Goal: Information Seeking & Learning: Learn about a topic

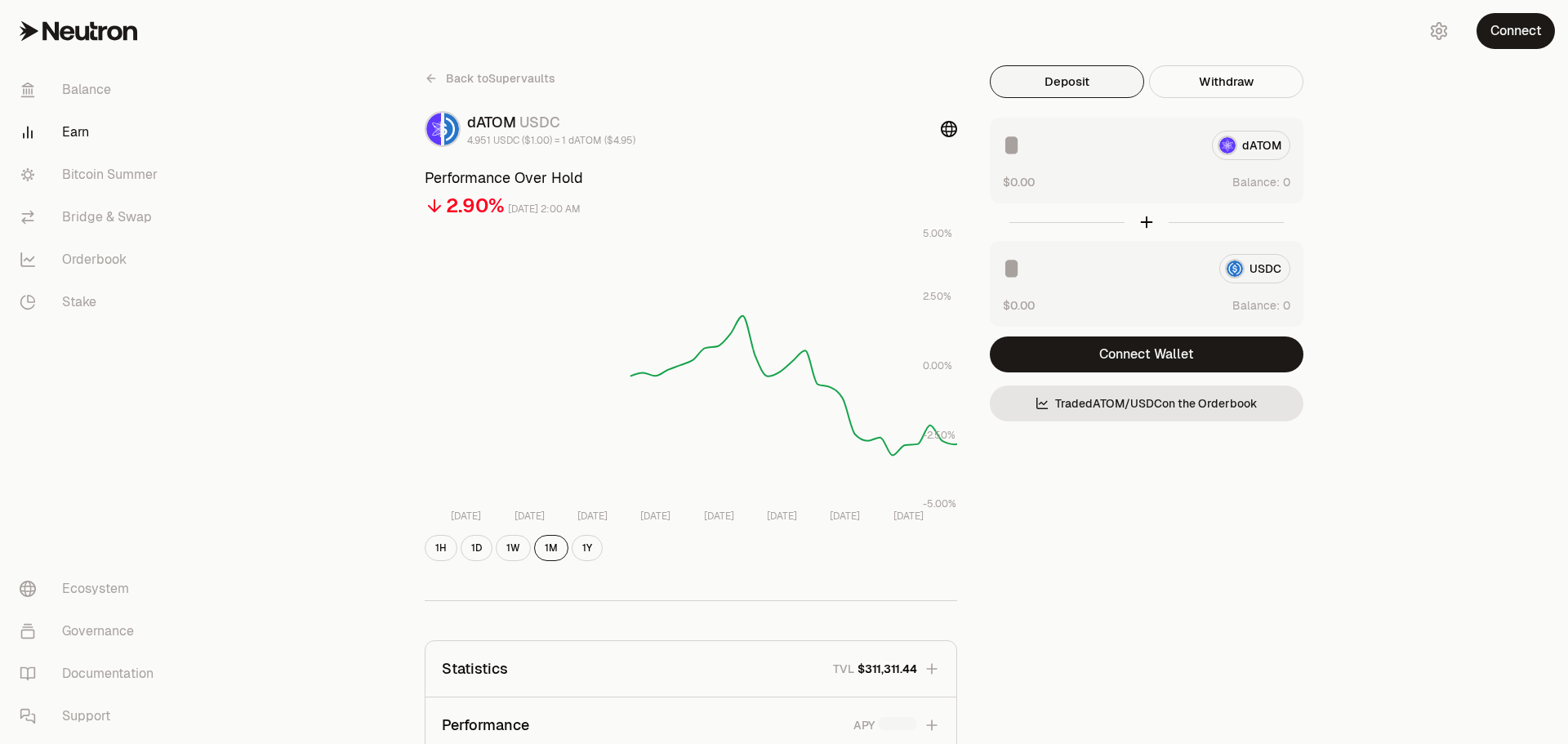
scroll to position [136, 0]
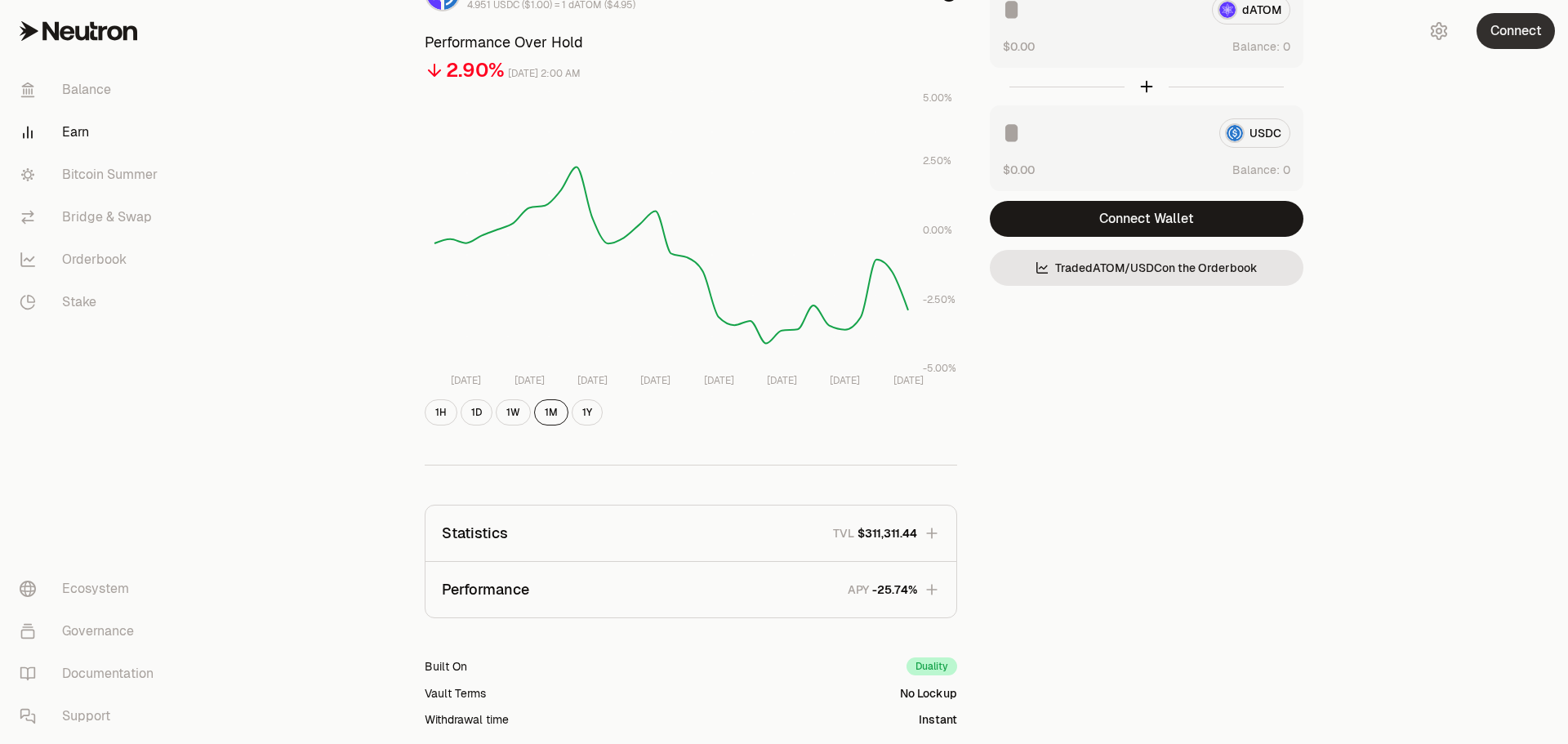
click at [1515, 30] on button "Connect" at bounding box center [1516, 31] width 79 height 36
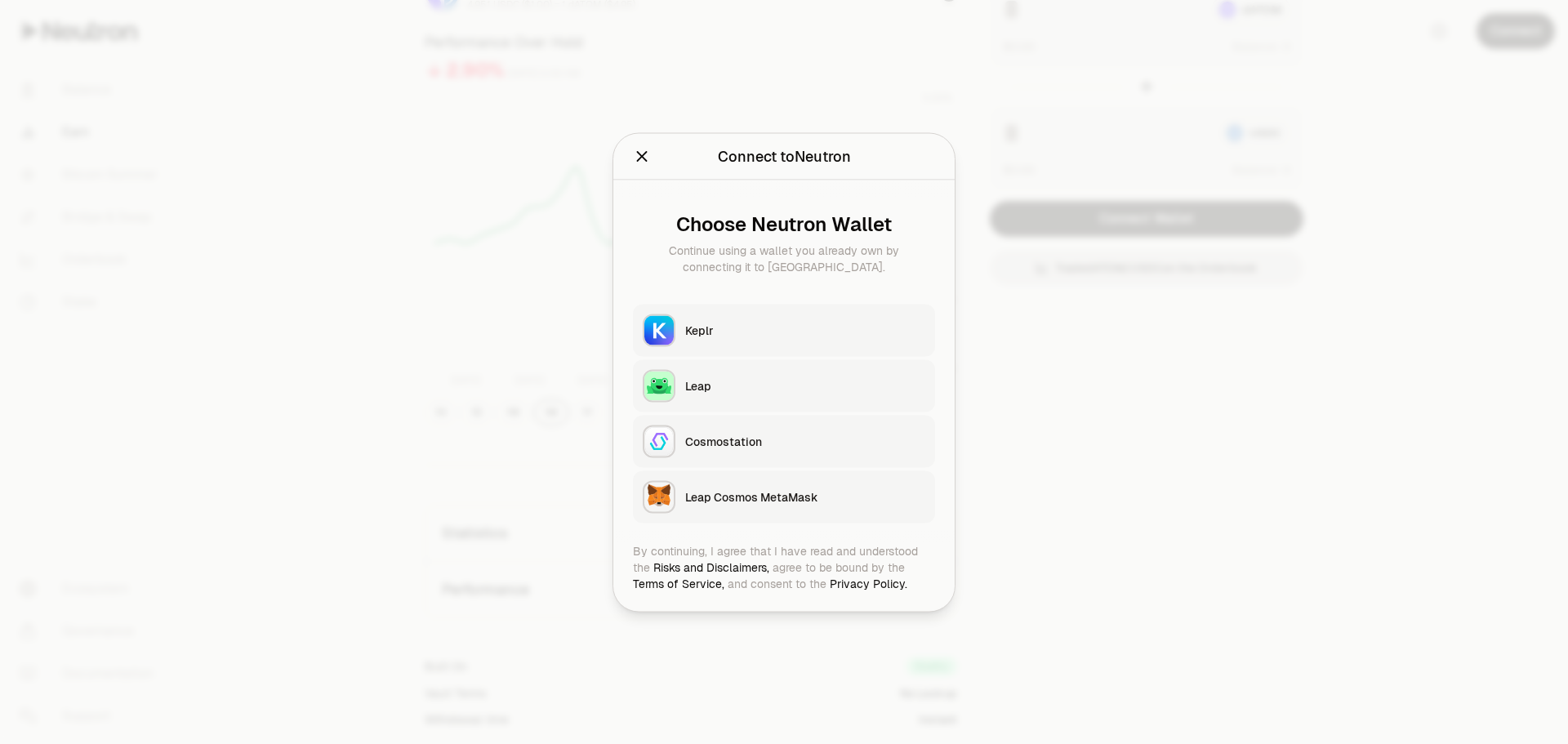
click at [698, 322] on div "Keplr" at bounding box center [804, 330] width 240 height 16
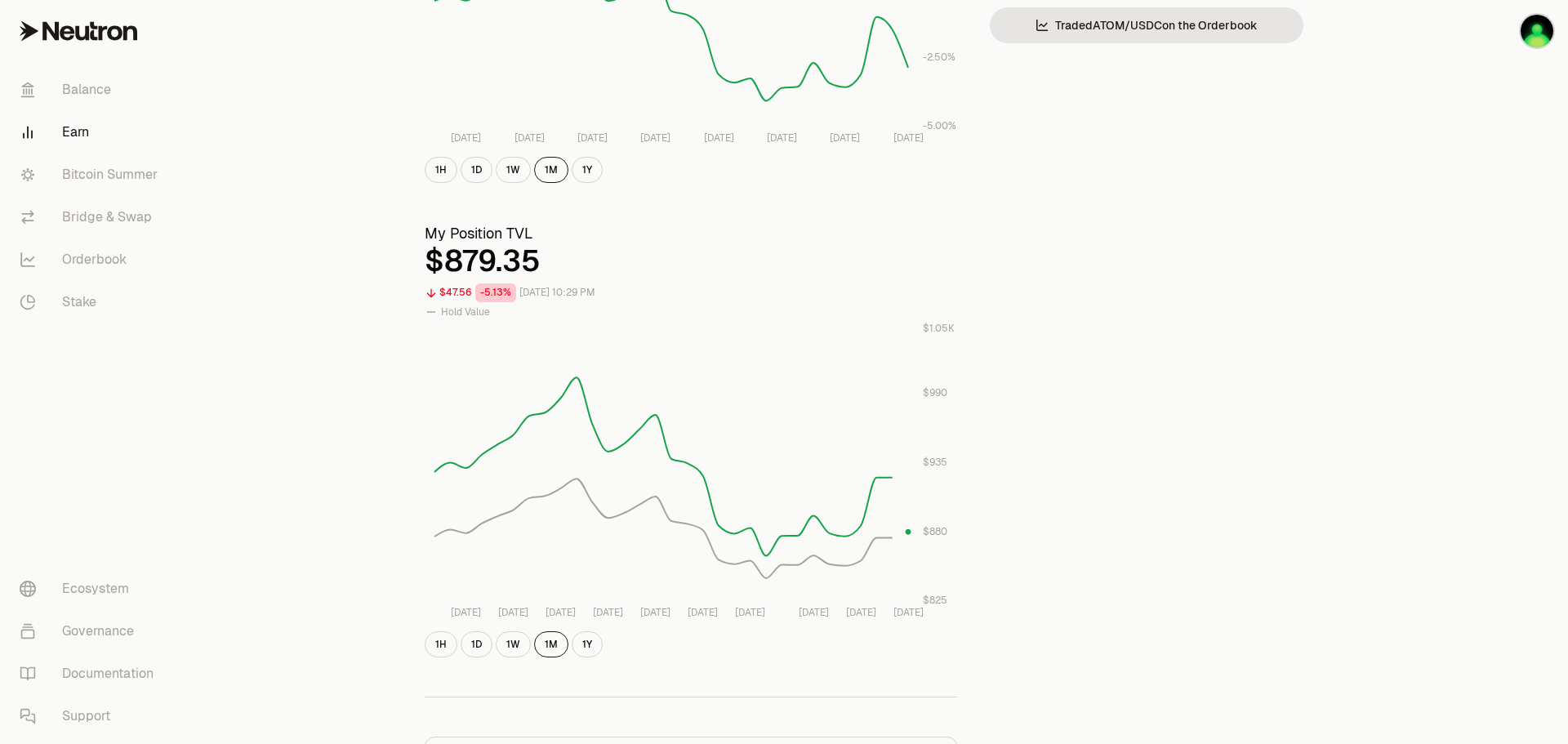
scroll to position [383, 0]
click at [512, 641] on button "1W" at bounding box center [513, 641] width 35 height 26
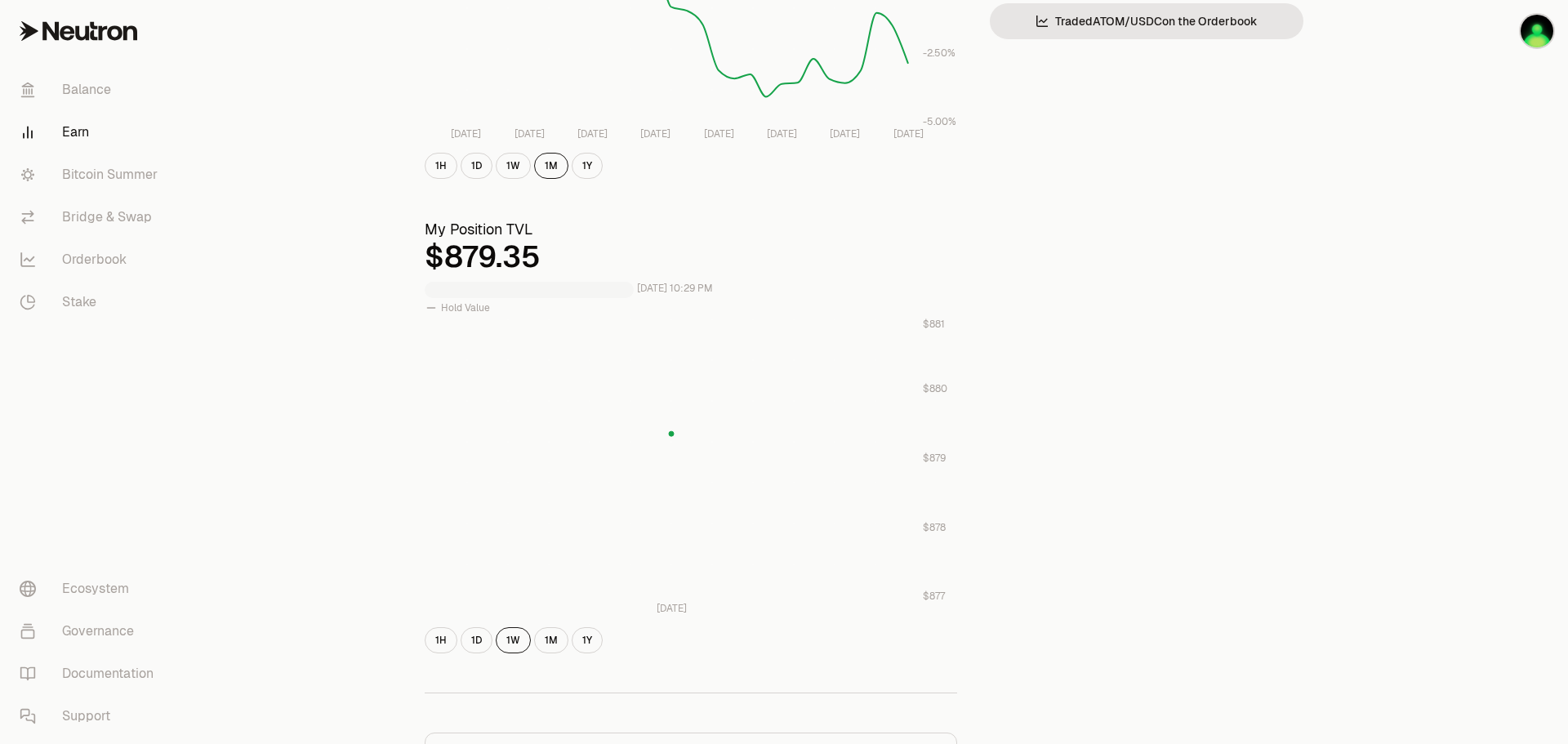
scroll to position [138, 0]
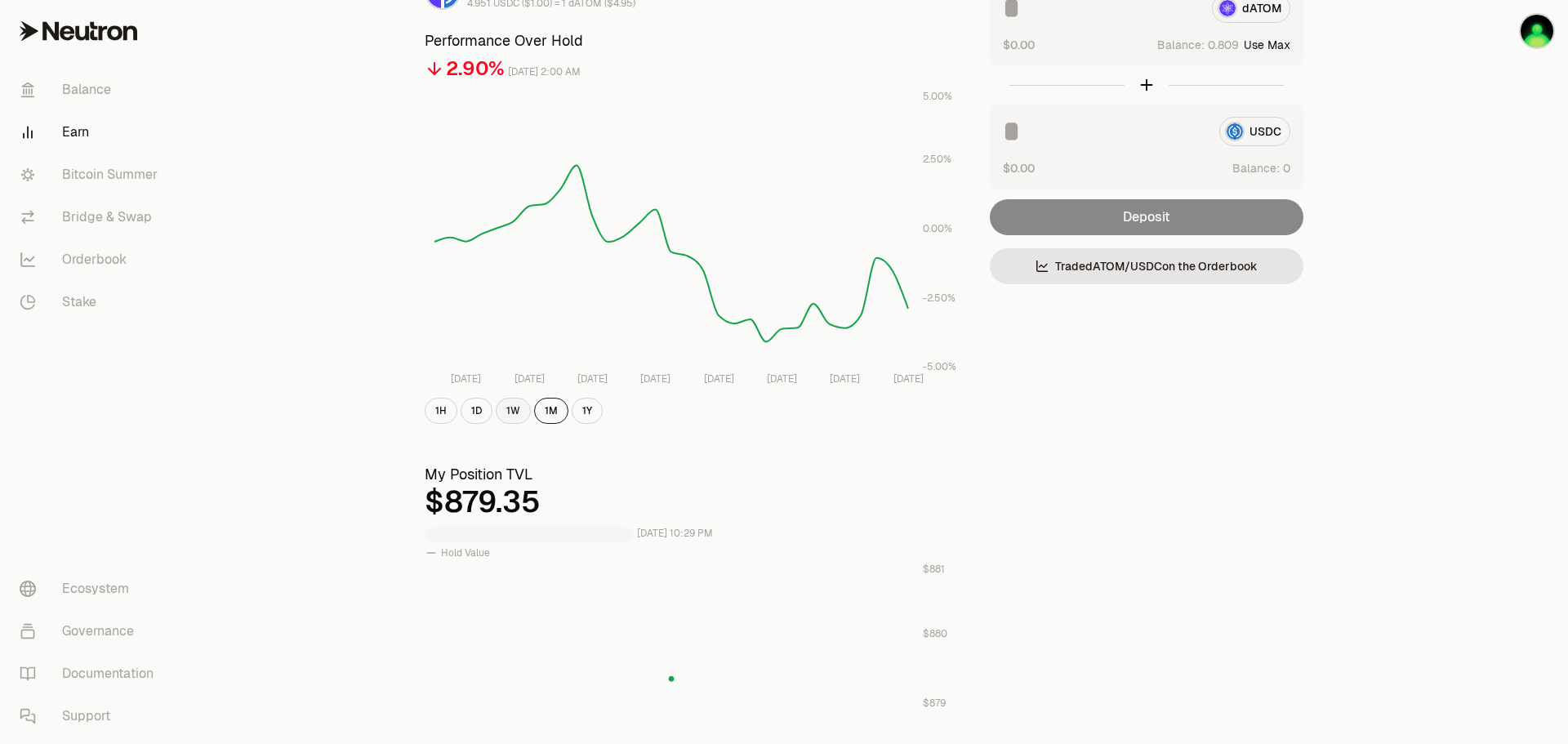
click at [512, 418] on button "1W" at bounding box center [513, 411] width 35 height 26
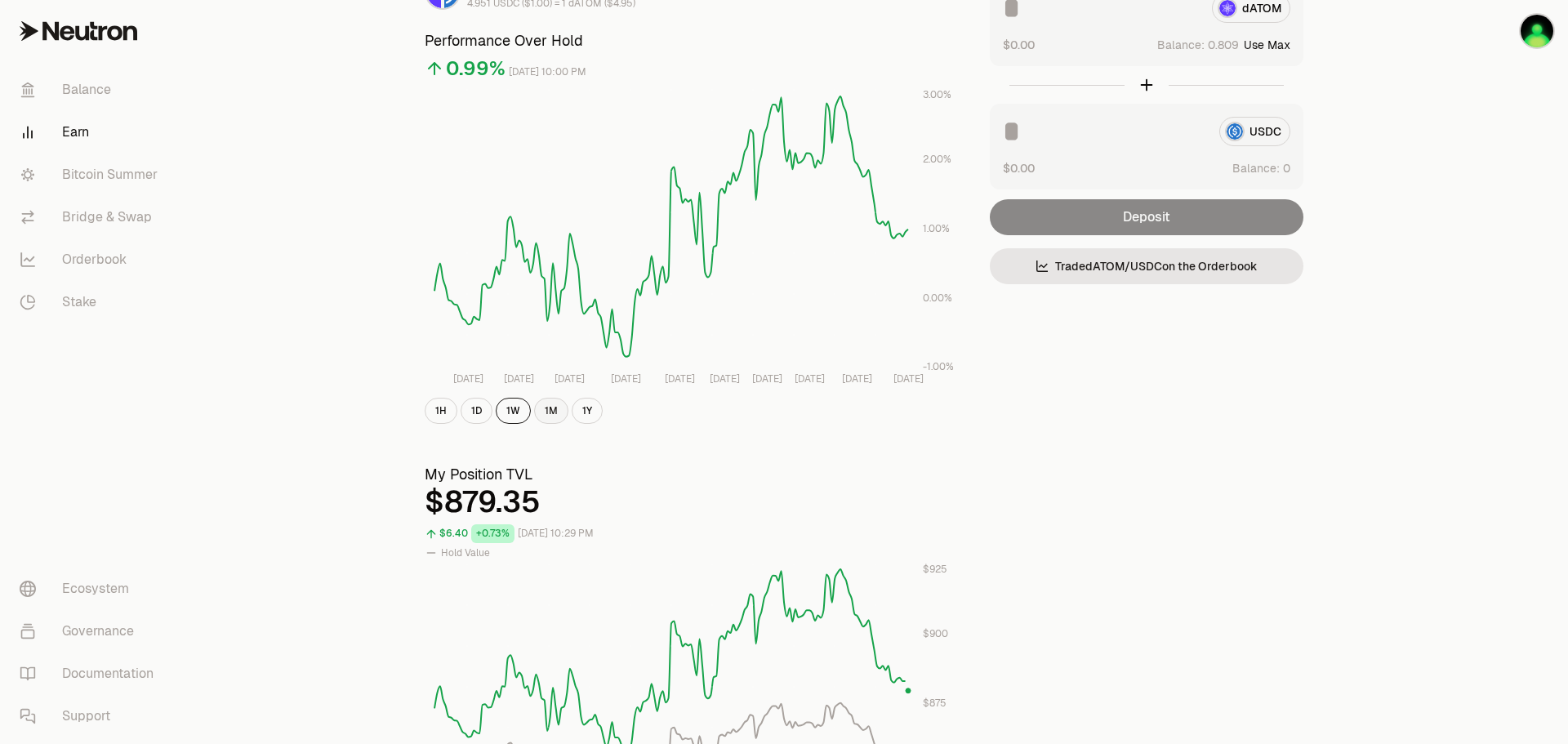
click at [549, 411] on button "1M" at bounding box center [551, 411] width 34 height 26
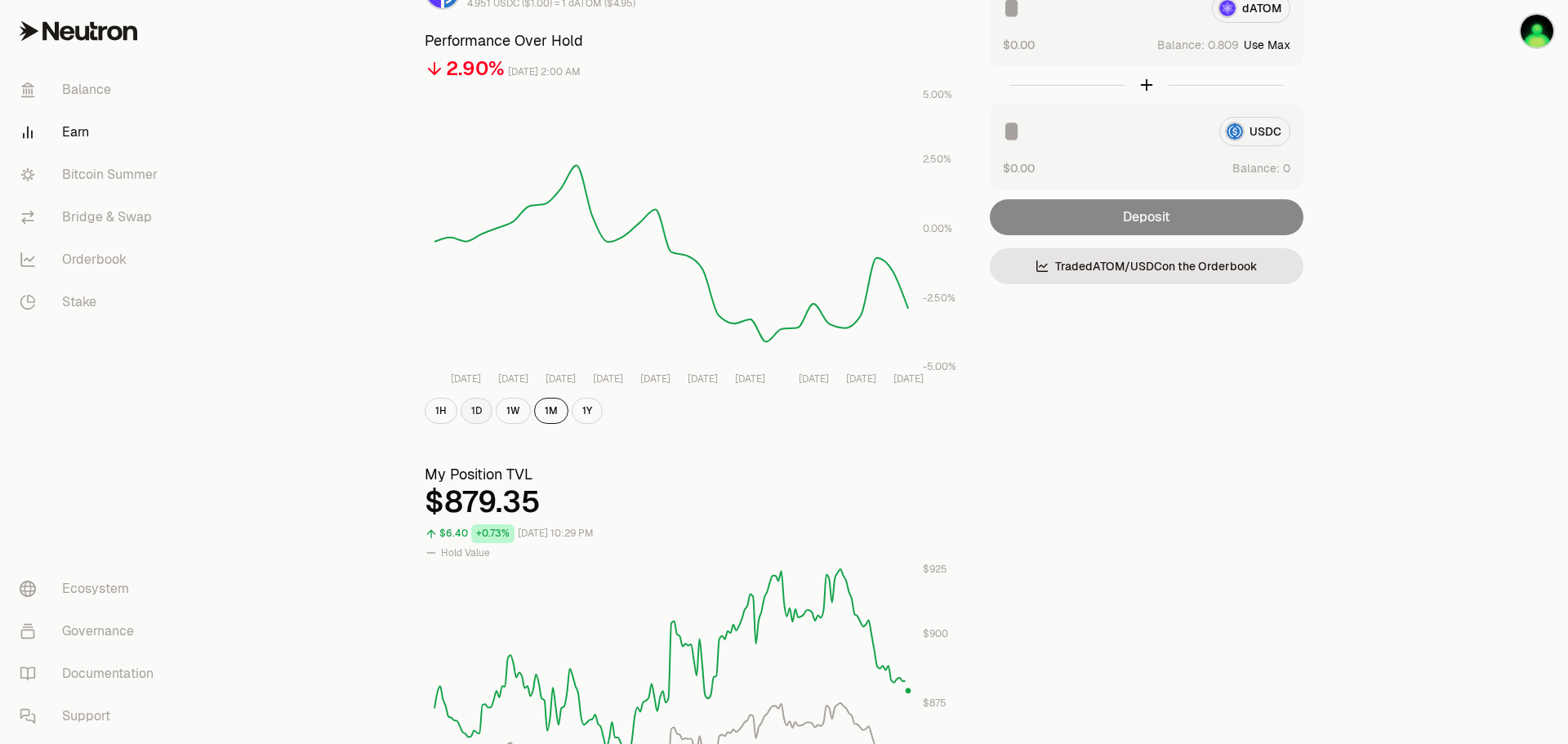
click at [483, 417] on button "1D" at bounding box center [476, 411] width 32 height 26
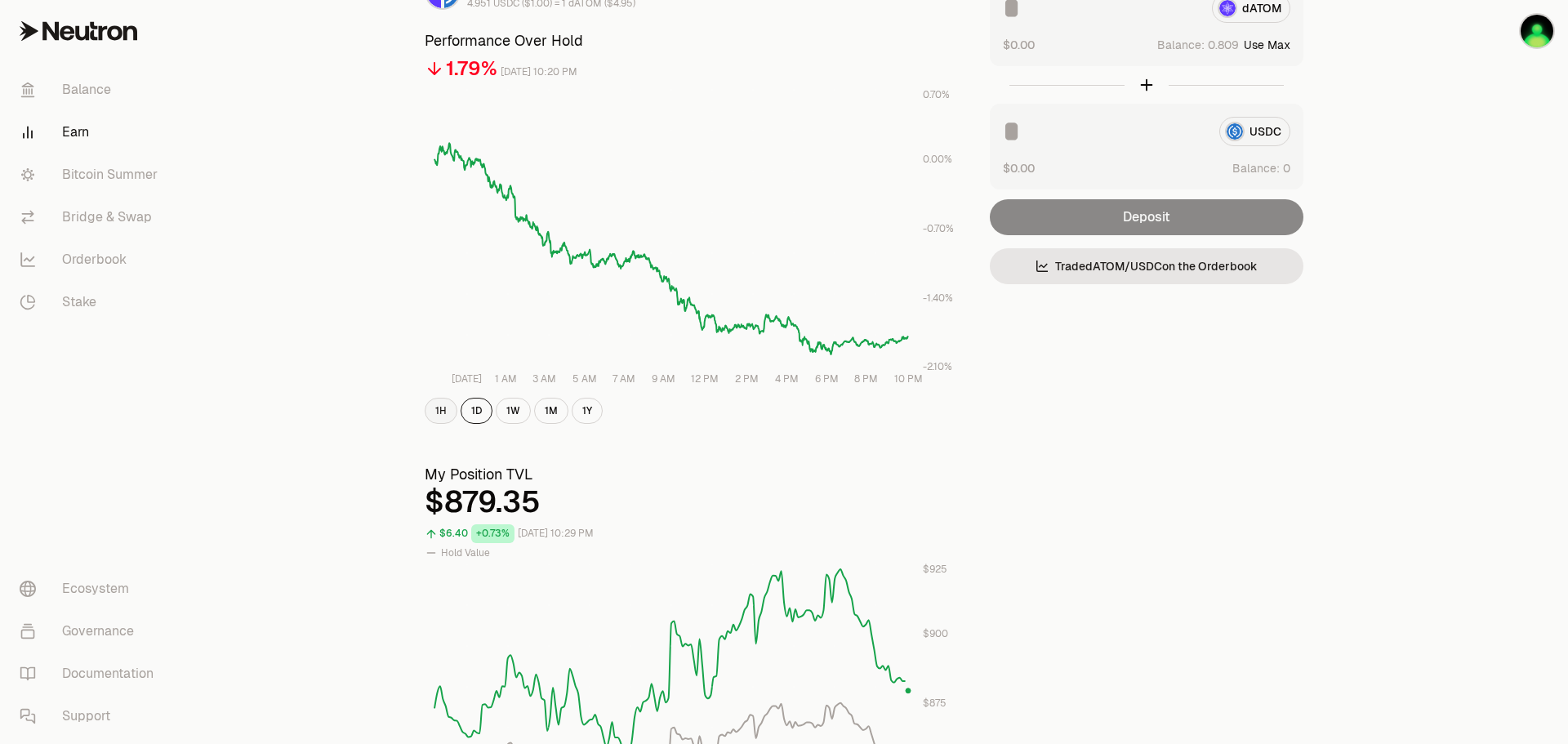
click at [442, 413] on button "1H" at bounding box center [441, 411] width 32 height 26
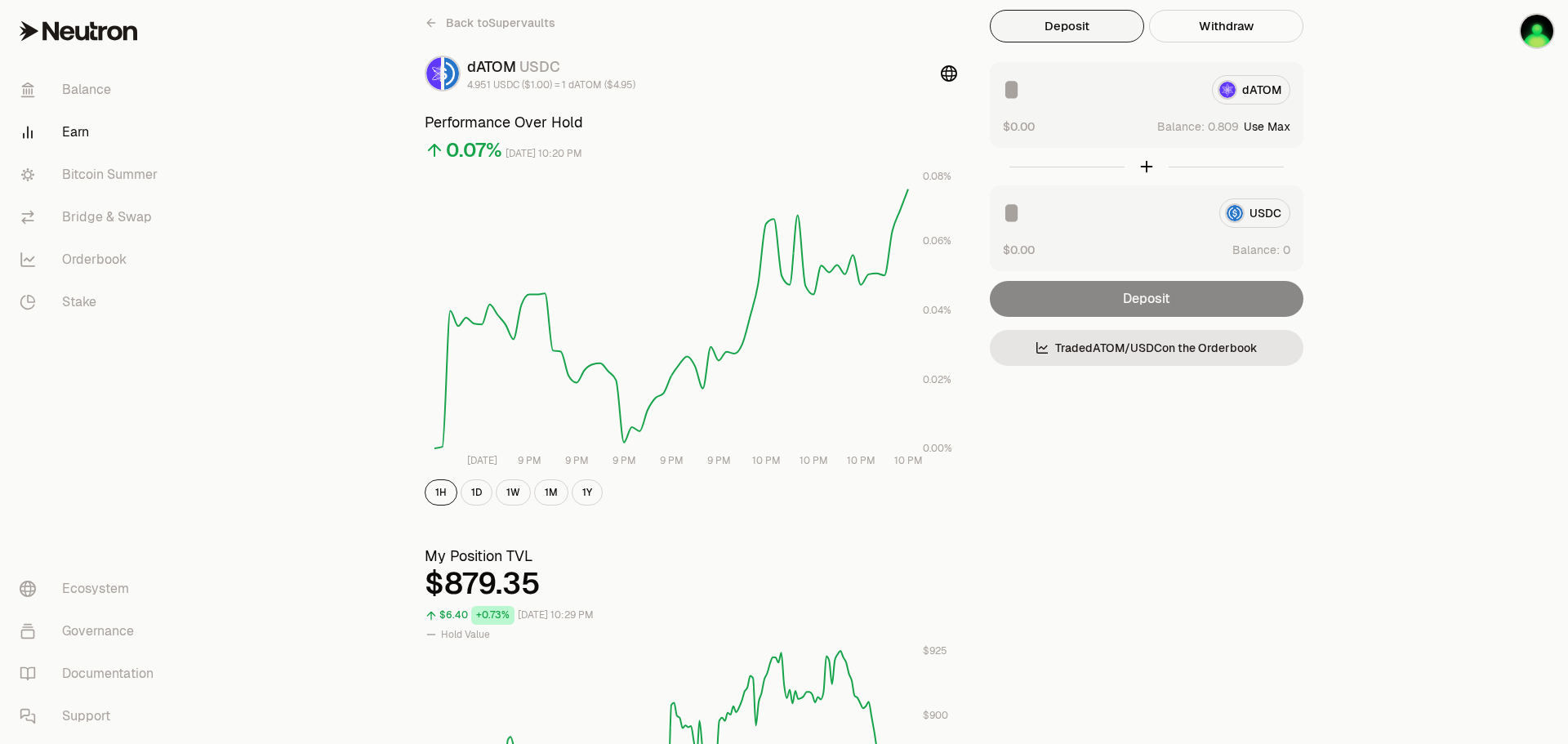
scroll to position [0, 0]
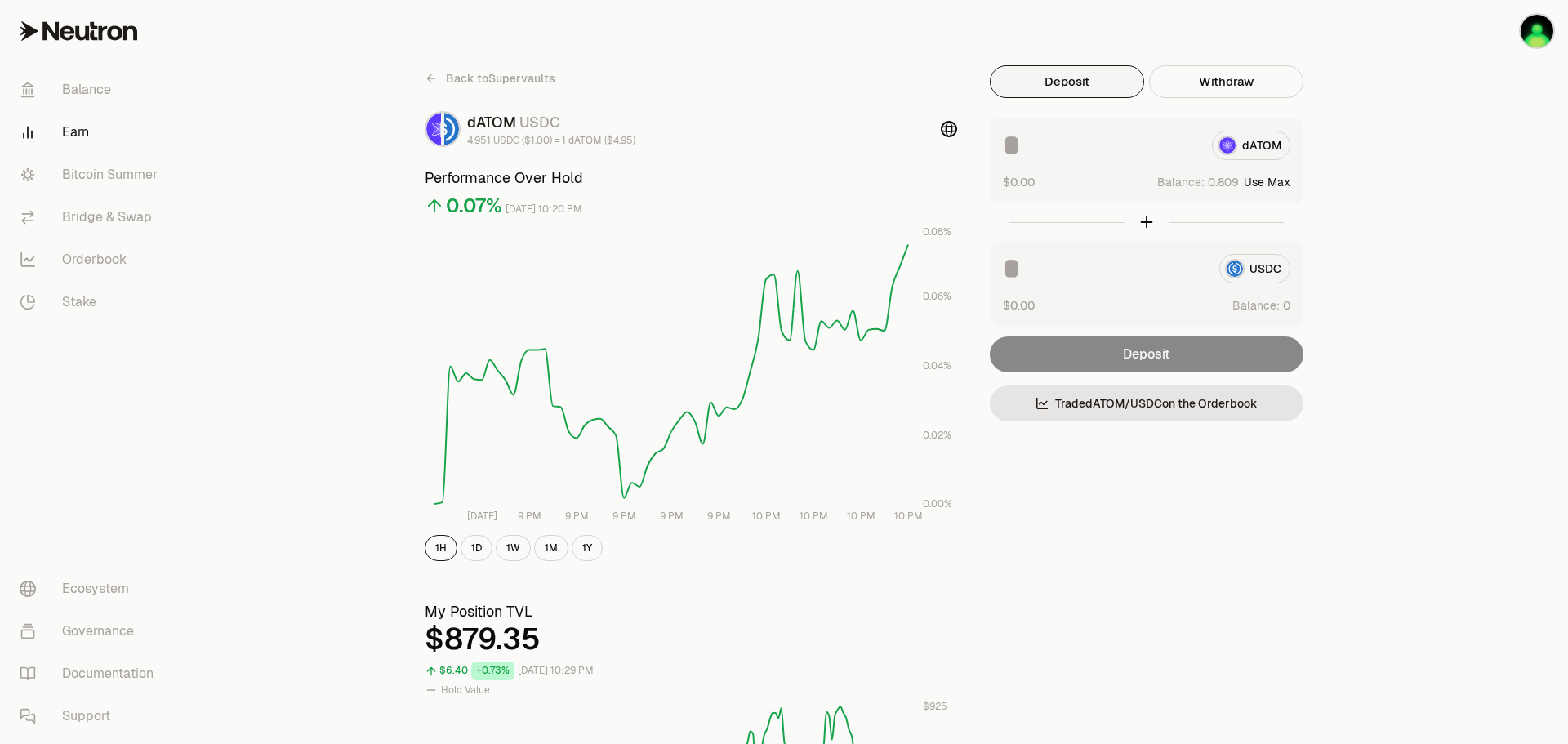
click at [493, 74] on span "Back to Supervaults" at bounding box center [500, 78] width 109 height 16
